Goal: Book appointment/travel/reservation

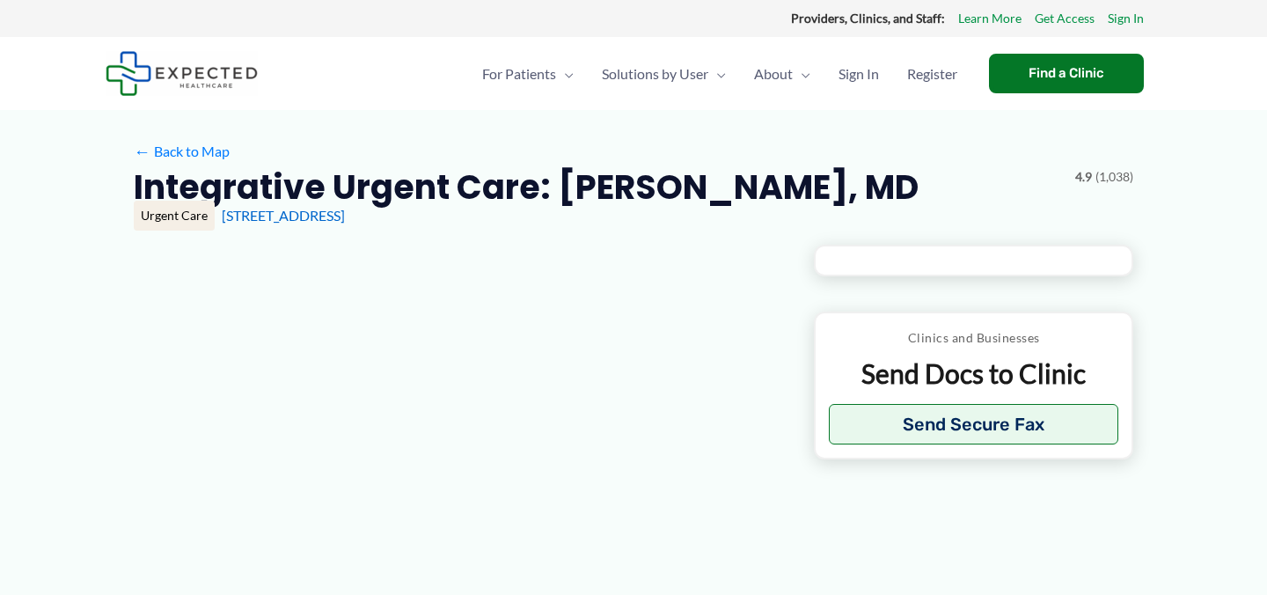
type input "**********"
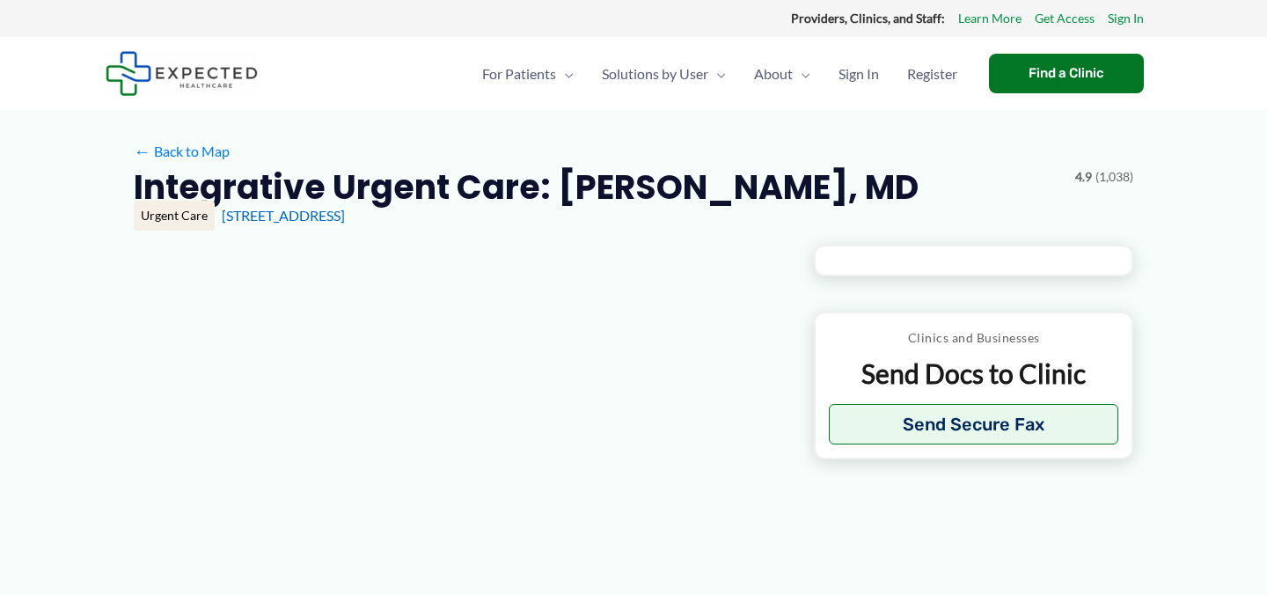
type input "**********"
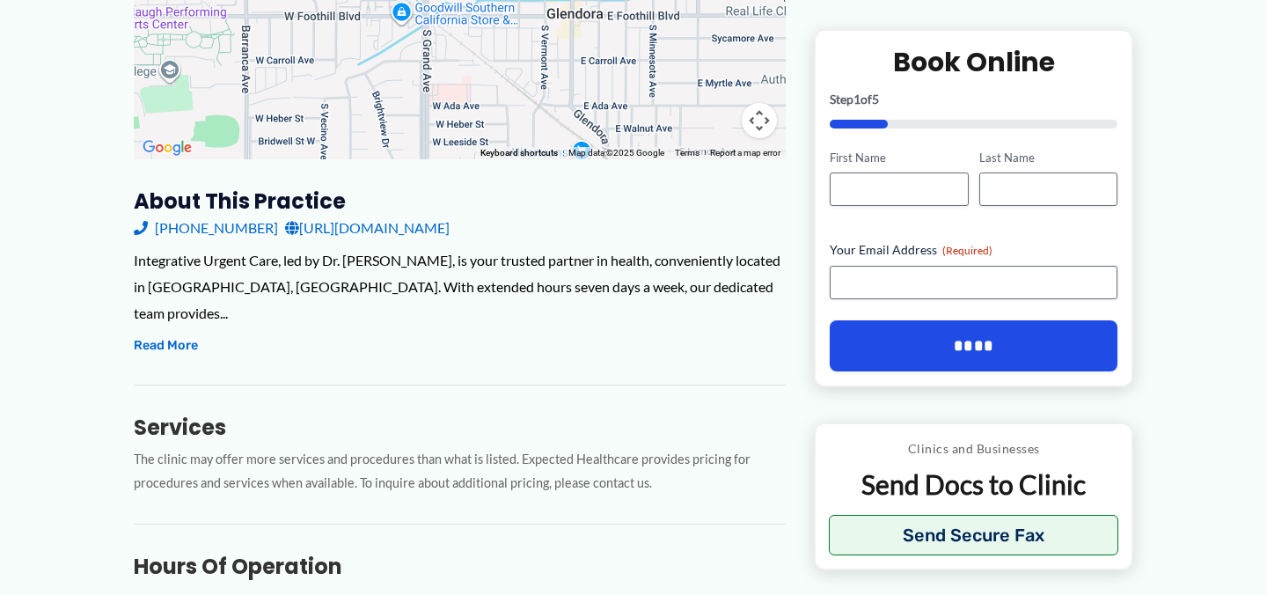
scroll to position [452, 0]
